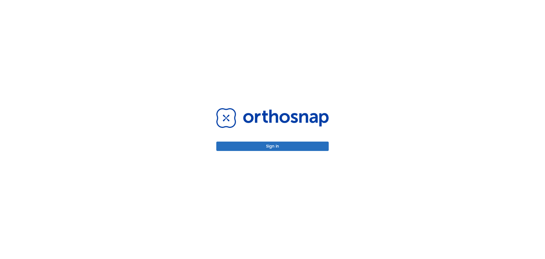
click at [247, 148] on button "Sign in" at bounding box center [272, 145] width 112 height 9
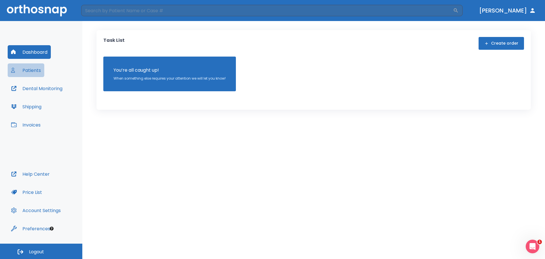
click at [39, 72] on button "Patients" at bounding box center [26, 70] width 37 height 14
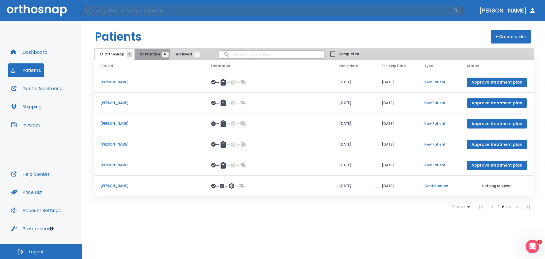
click at [150, 53] on span "At Practice 14" at bounding box center [153, 54] width 26 height 5
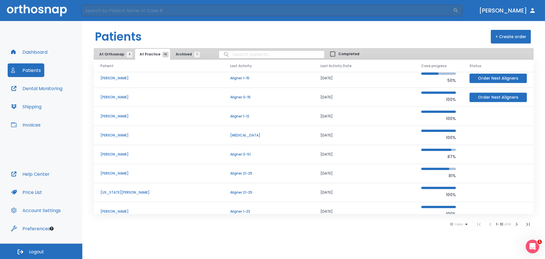
scroll to position [49, 0]
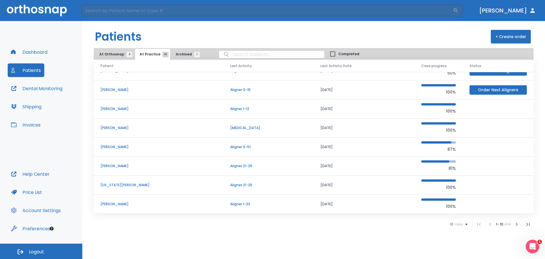
click at [516, 224] on icon "button" at bounding box center [516, 224] width 7 height 7
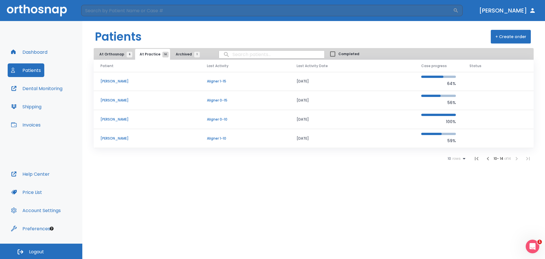
click at [114, 138] on p "Ethan Brack" at bounding box center [146, 138] width 93 height 5
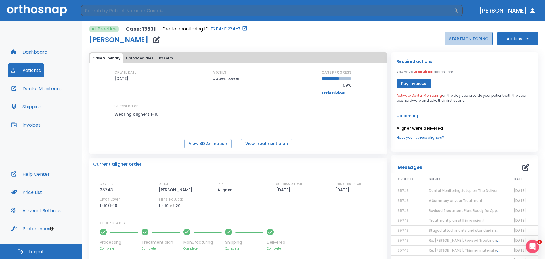
click at [466, 39] on button "START MONITORING" at bounding box center [468, 39] width 48 height 14
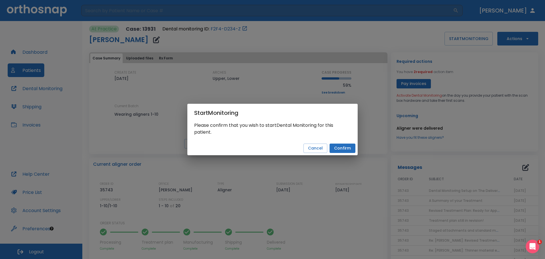
click at [341, 149] on button "Confirm" at bounding box center [343, 147] width 26 height 9
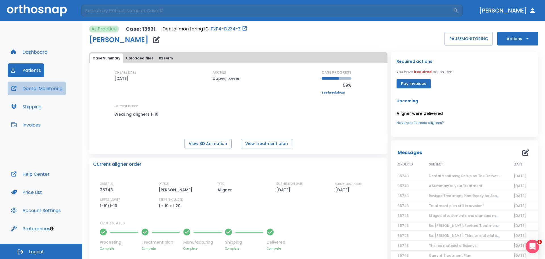
click at [60, 91] on button "Dental Monitoring" at bounding box center [37, 88] width 58 height 14
click at [524, 39] on icon "button" at bounding box center [527, 39] width 6 height 6
click at [522, 39] on div at bounding box center [272, 129] width 545 height 259
click at [447, 175] on span "Dental Monitoring Setup on The Delivery Day" at bounding box center [468, 175] width 78 height 5
